Goal: Task Accomplishment & Management: Manage account settings

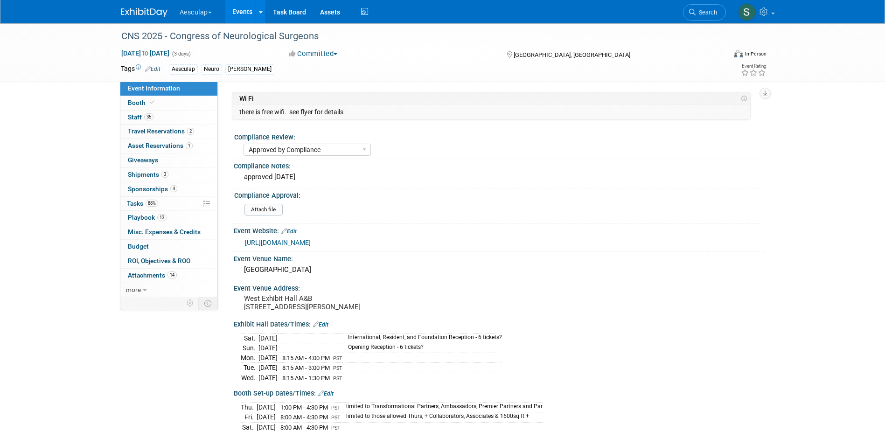
select select "Approved by Compliance"
select select "Neuro"
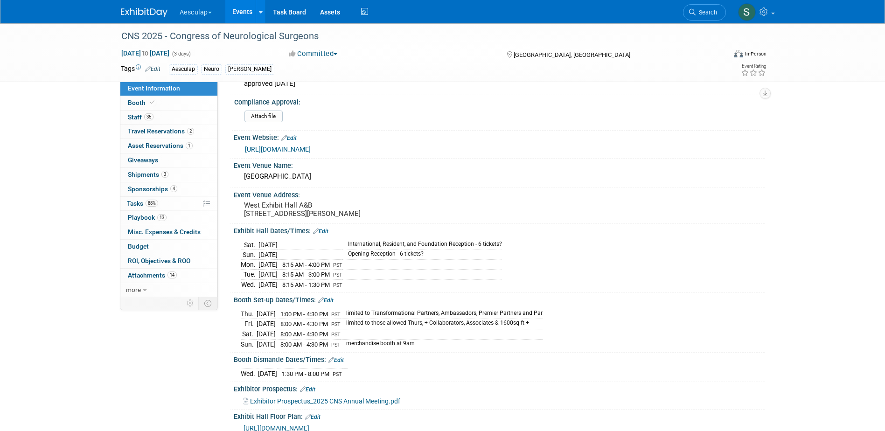
drag, startPoint x: 702, startPoint y: 17, endPoint x: 708, endPoint y: 14, distance: 6.1
click at [703, 17] on link "Search" at bounding box center [704, 12] width 43 height 16
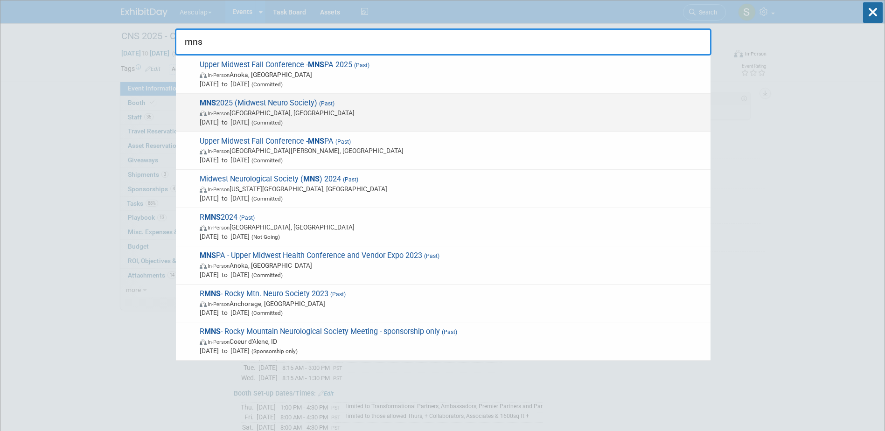
type input "mns"
click at [229, 105] on span "MNS 2025 (Midwest Neuro Society) (Past) In-Person Omaha, NE Aug 15, 2025 to Aug…" at bounding box center [451, 112] width 509 height 28
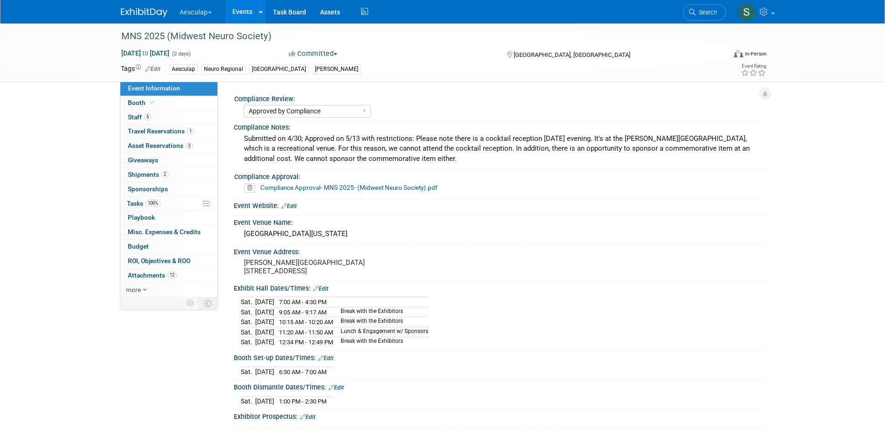
select select "Approved by Compliance"
select select "Neuro"
click at [140, 233] on span "Misc. Expenses & Credits 0" at bounding box center [164, 231] width 73 height 7
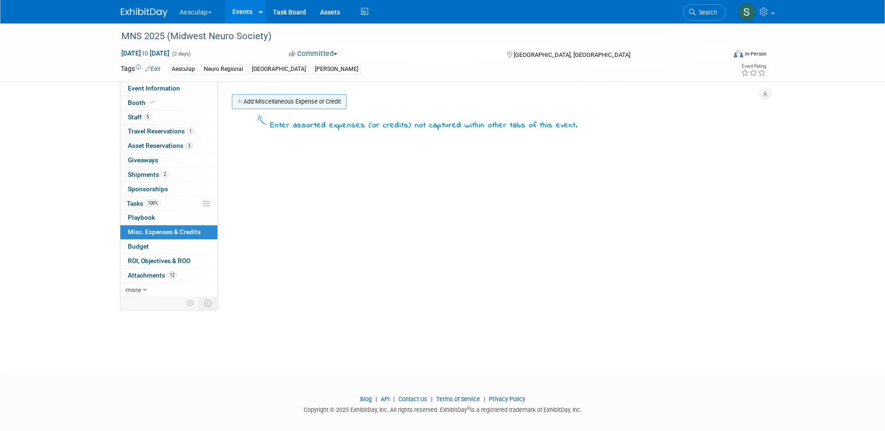
click at [285, 103] on link "Add Miscellaneous Expense or Credit" at bounding box center [289, 101] width 115 height 15
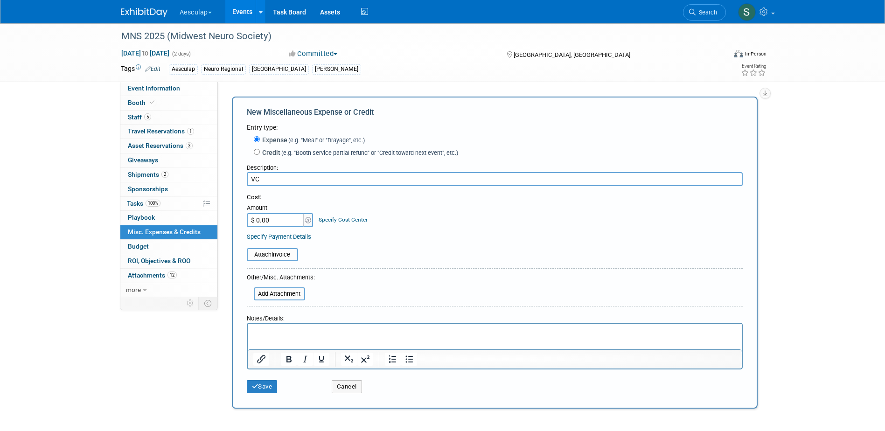
type input "V"
type input "B"
type input "VCI- Banner/Drape"
type input "$ 685.26"
click at [337, 224] on div "Specify Cost Center" at bounding box center [343, 215] width 49 height 17
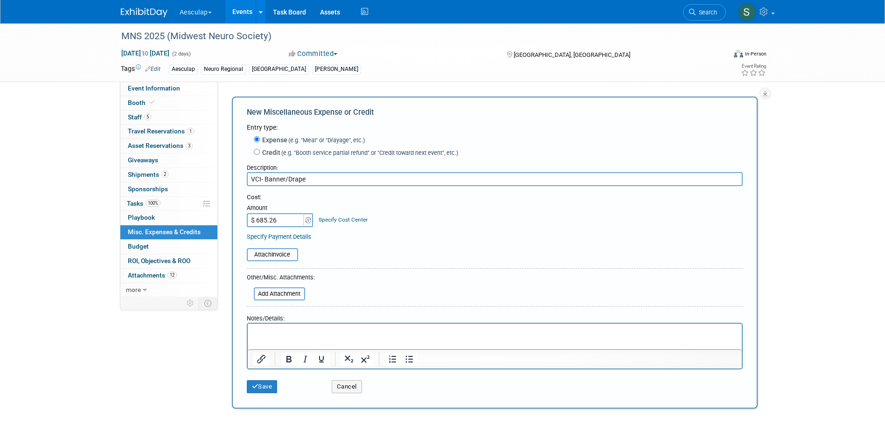
click at [337, 220] on link "Specify Cost Center" at bounding box center [343, 219] width 49 height 7
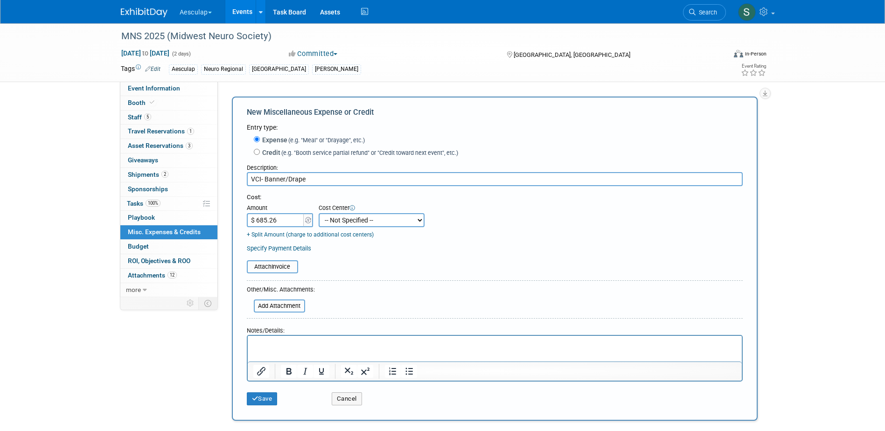
click at [375, 215] on select "-- Not Specified -- AAG B2B: 102736100 AIS - Ortho AIS -Spine Atlantic Neuro [P…" at bounding box center [372, 220] width 106 height 14
select select "18965966"
click at [319, 214] on select "-- Not Specified -- AAG B2B: 102736100 AIS - Ortho AIS -Spine Atlantic Neuro [P…" at bounding box center [372, 220] width 106 height 14
click at [443, 280] on form "Entry type: Expense (e.g. "Meal" or "Drayage", etc.) Credit (e.g. "Booth servic…" at bounding box center [495, 266] width 496 height 287
click at [279, 264] on input "file" at bounding box center [241, 266] width 111 height 11
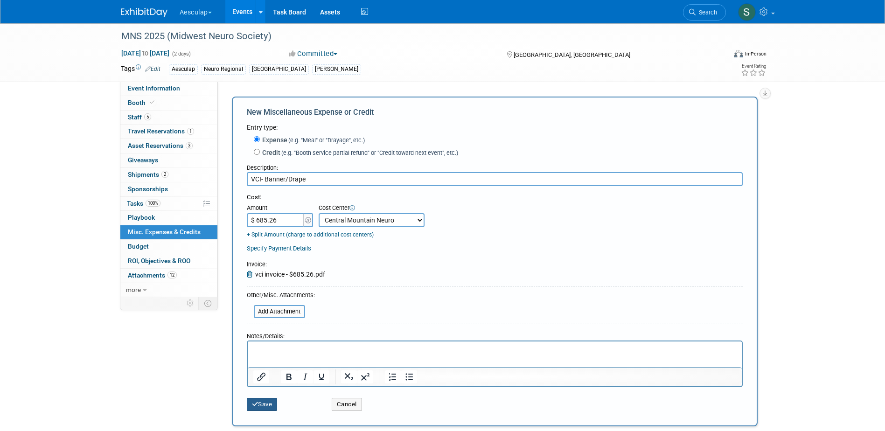
click at [262, 407] on button "Save" at bounding box center [262, 404] width 31 height 13
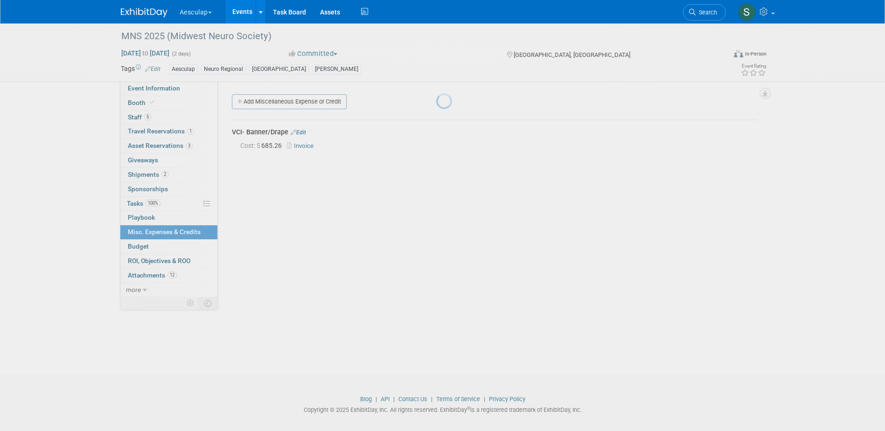
scroll to position [8, 0]
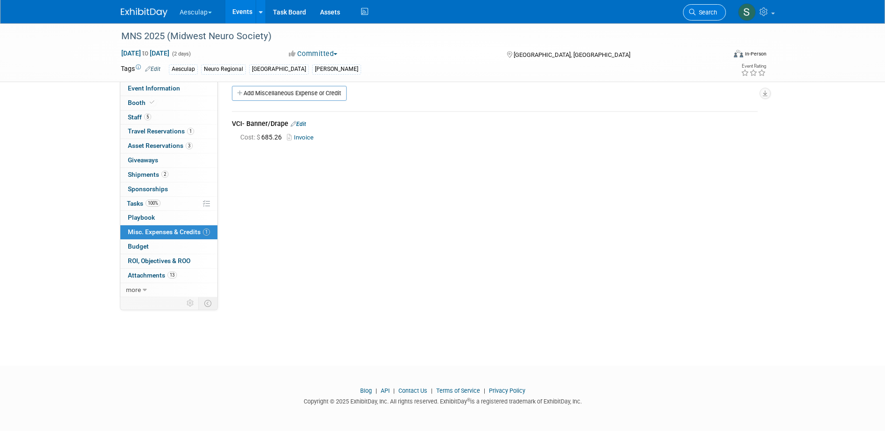
click at [698, 9] on span "Search" at bounding box center [705, 12] width 21 height 7
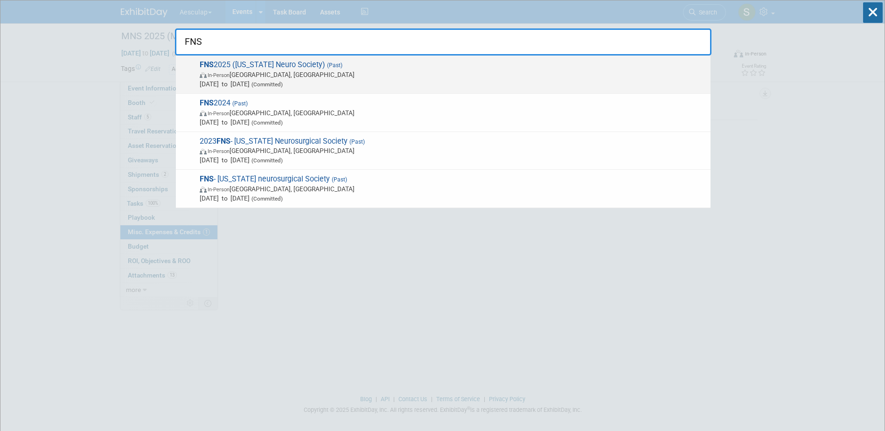
type input "FNS"
click at [233, 69] on span "FNS 2025 (Florida Neuro Society) (Past) In-Person Palm Beach, FL Aug 15, 2025 t…" at bounding box center [451, 74] width 509 height 28
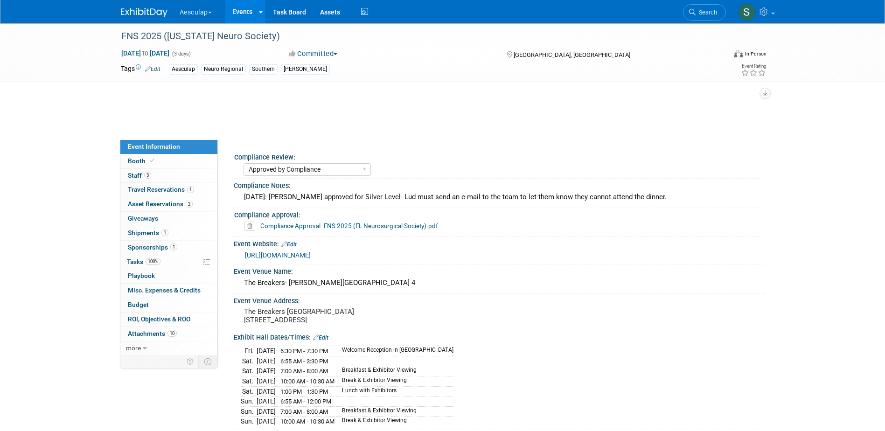
select select "Approved by Compliance"
select select "Neuro"
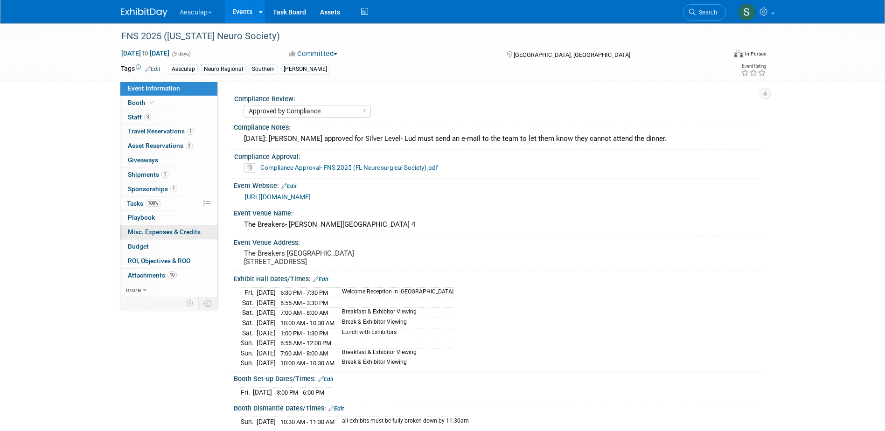
click at [152, 234] on span "Misc. Expenses & Credits 0" at bounding box center [164, 231] width 73 height 7
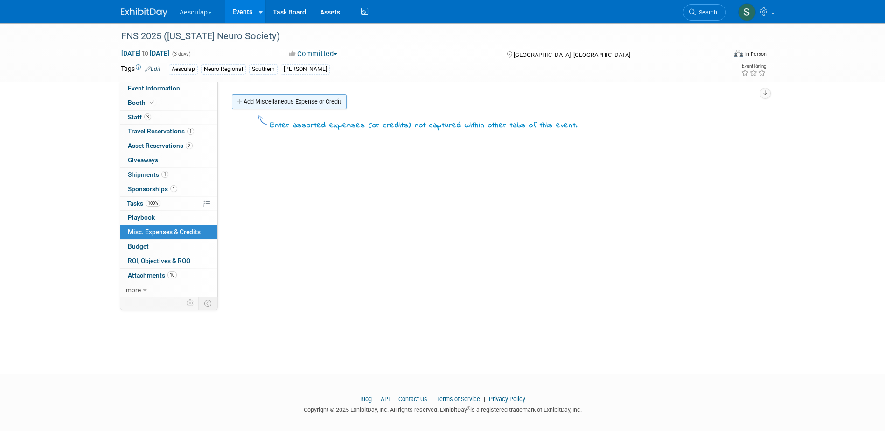
click at [298, 99] on link "Add Miscellaneous Expense or Credit" at bounding box center [289, 101] width 115 height 15
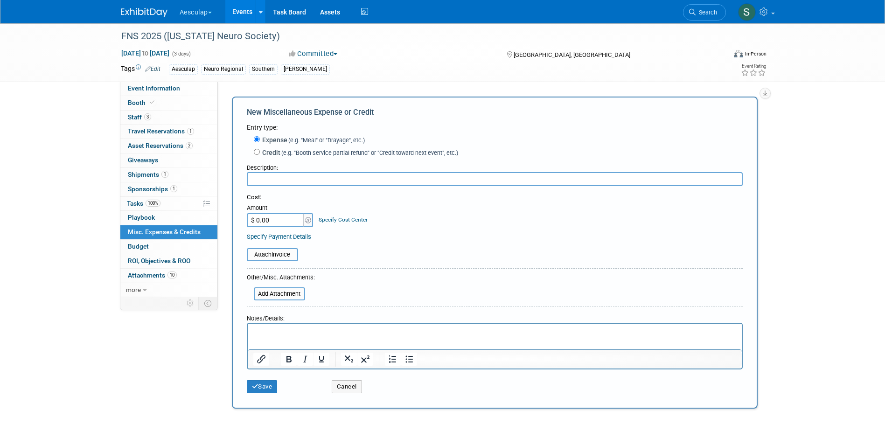
click at [272, 220] on input "$ 0.00" at bounding box center [276, 220] width 58 height 14
click at [279, 222] on input "$ 621." at bounding box center [276, 220] width 58 height 14
type input "$ 621.92"
click at [340, 216] on div "Specify Cost Center" at bounding box center [343, 215] width 49 height 17
click at [357, 218] on link "Specify Cost Center" at bounding box center [343, 219] width 49 height 7
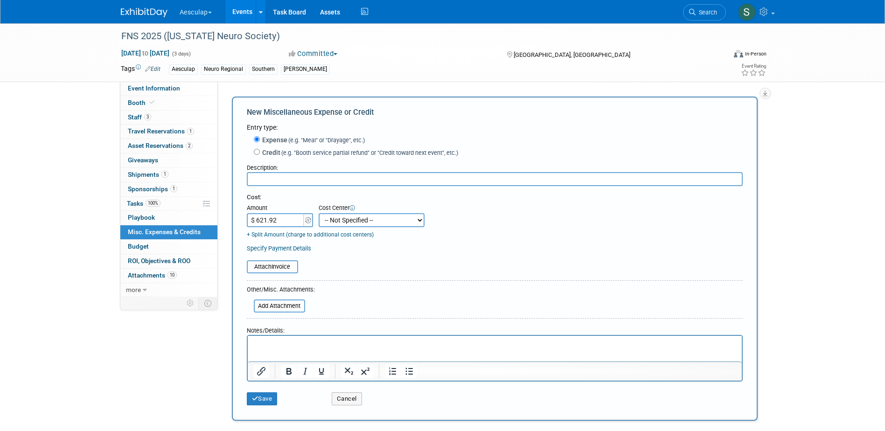
drag, startPoint x: 376, startPoint y: 222, endPoint x: 372, endPoint y: 229, distance: 8.4
click at [375, 223] on select "-- Not Specified -- AAG B2B: 102736100 AIS - Ortho AIS -Spine Atlantic Neuro [P…" at bounding box center [372, 220] width 106 height 14
select select "18965963"
click at [319, 214] on select "-- Not Specified -- AAG B2B: 102736100 AIS - Ortho AIS -Spine Atlantic Neuro [P…" at bounding box center [372, 220] width 106 height 14
click at [262, 267] on input "file" at bounding box center [241, 266] width 111 height 11
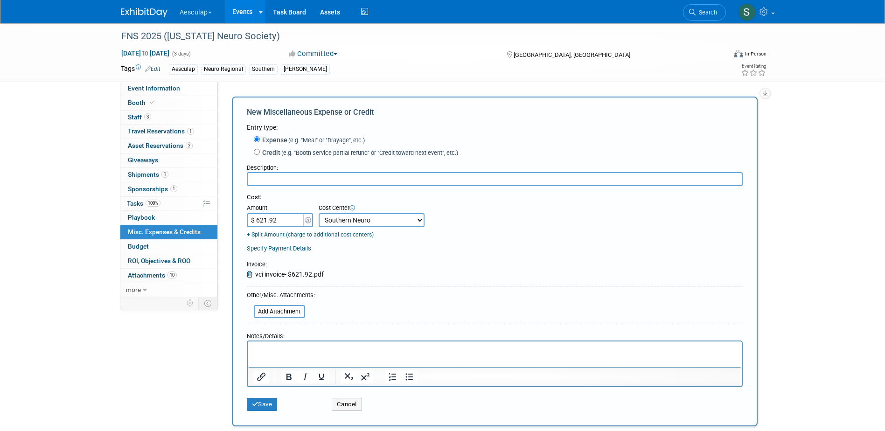
click at [291, 182] on input "text" at bounding box center [495, 179] width 496 height 14
type input "VCI- Banner/Drape"
click at [265, 404] on button "Save" at bounding box center [262, 404] width 31 height 13
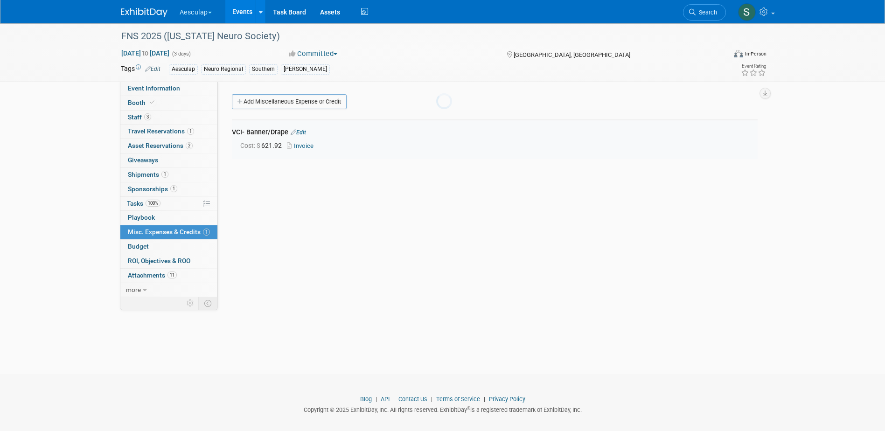
scroll to position [8, 0]
